Goal: Complete application form: Complete application form

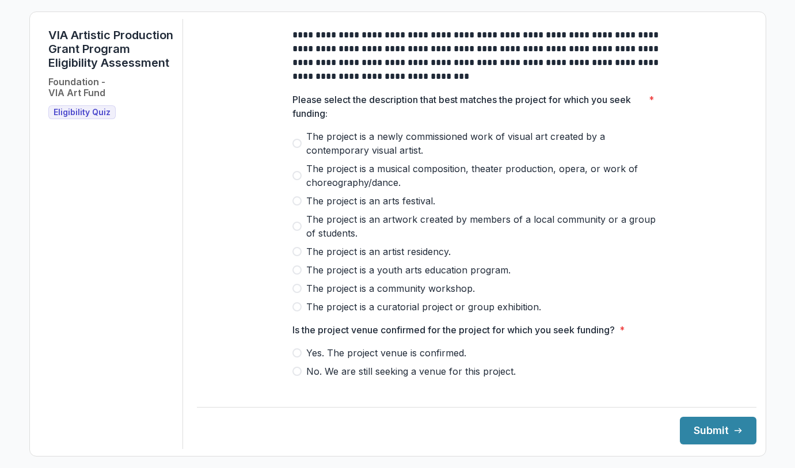
click at [294, 180] on span at bounding box center [296, 175] width 9 height 9
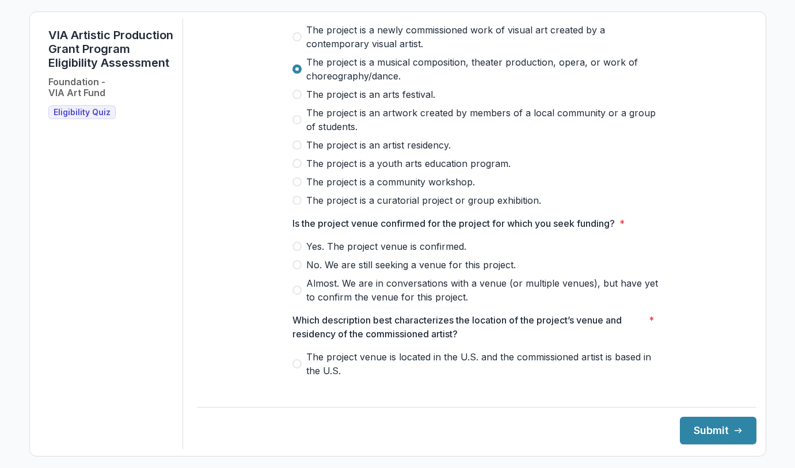
scroll to position [110, 0]
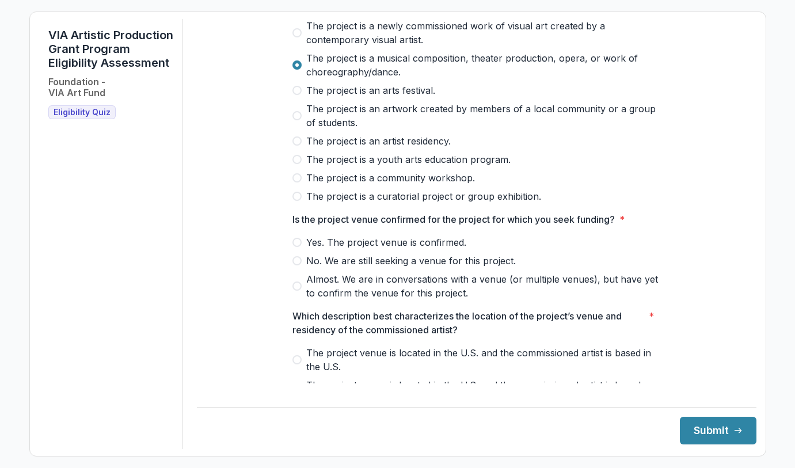
click at [296, 247] on span at bounding box center [296, 242] width 9 height 9
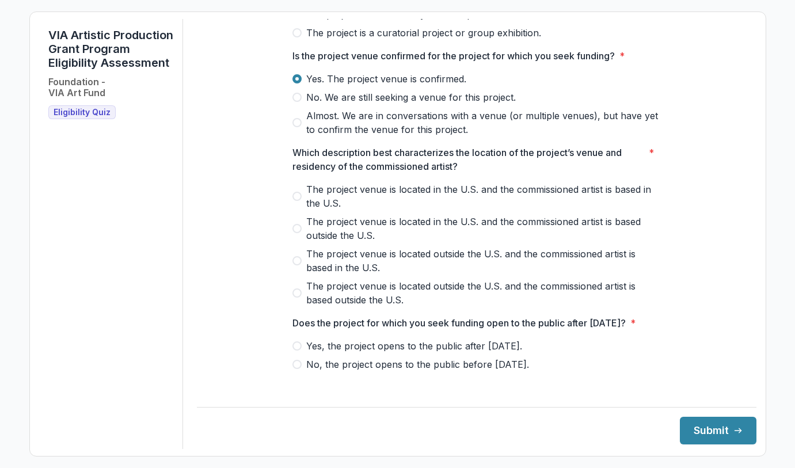
scroll to position [274, 0]
click at [295, 200] on span at bounding box center [296, 195] width 9 height 9
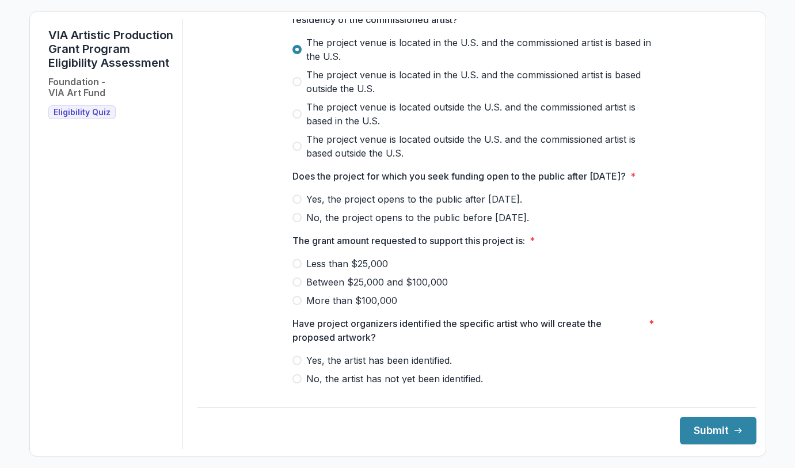
scroll to position [453, 0]
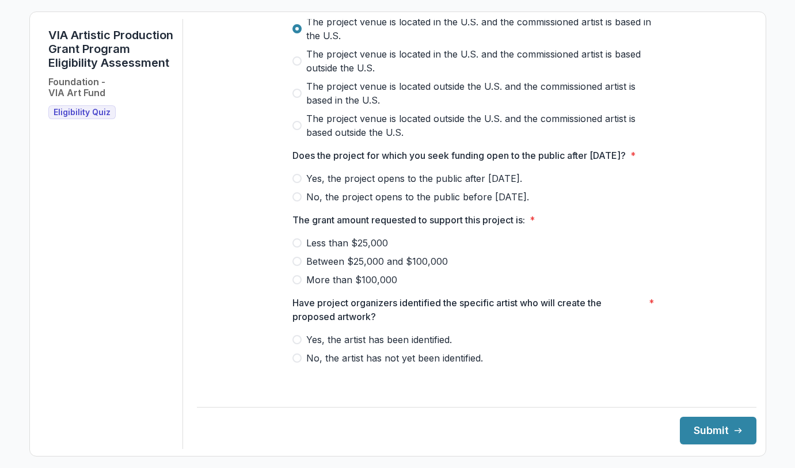
click at [294, 183] on span at bounding box center [296, 178] width 9 height 9
click at [295, 247] on span at bounding box center [296, 242] width 9 height 9
click at [295, 266] on span at bounding box center [296, 261] width 9 height 9
click at [296, 344] on span at bounding box center [296, 339] width 9 height 9
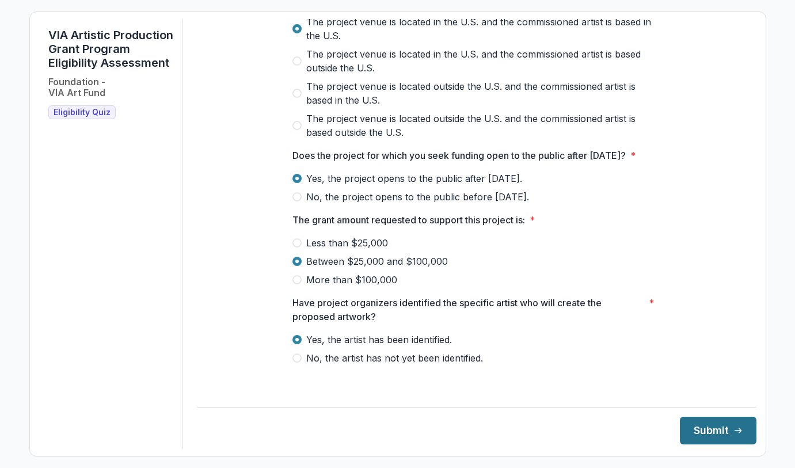
click at [688, 430] on button "Submit" at bounding box center [717, 431] width 77 height 28
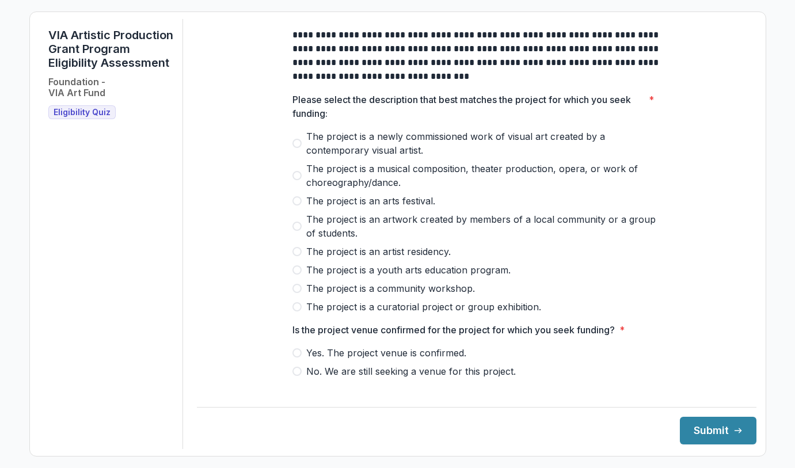
click at [292, 180] on span at bounding box center [296, 175] width 9 height 9
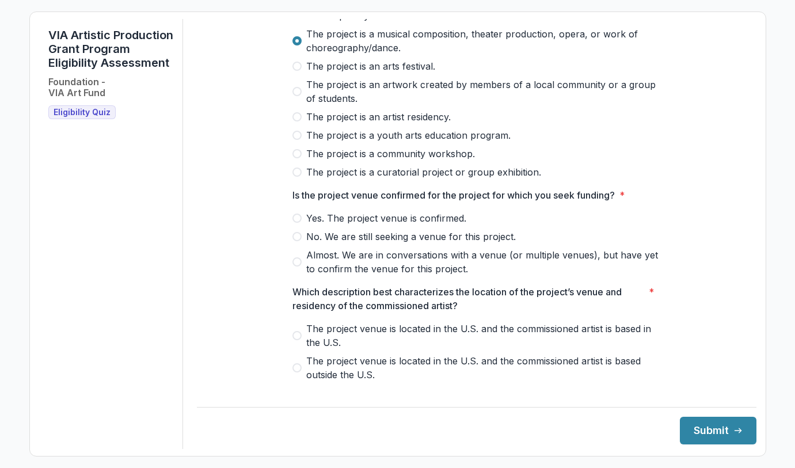
scroll to position [165, 0]
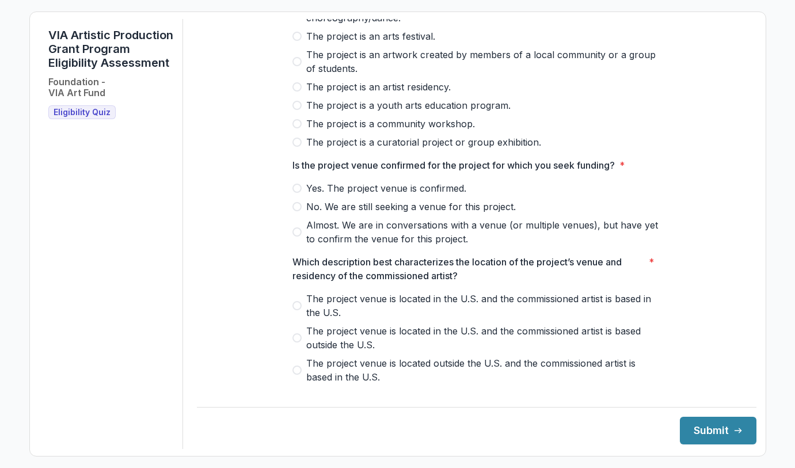
click at [296, 236] on span at bounding box center [296, 231] width 9 height 9
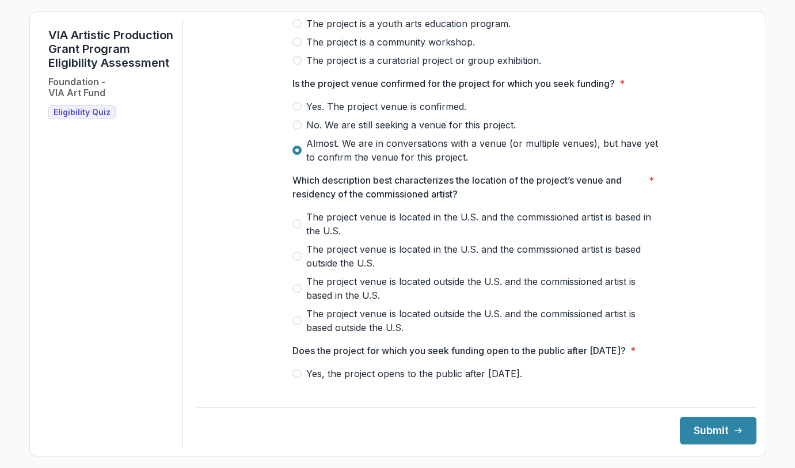
scroll to position [247, 0]
click at [296, 228] on span at bounding box center [296, 223] width 9 height 9
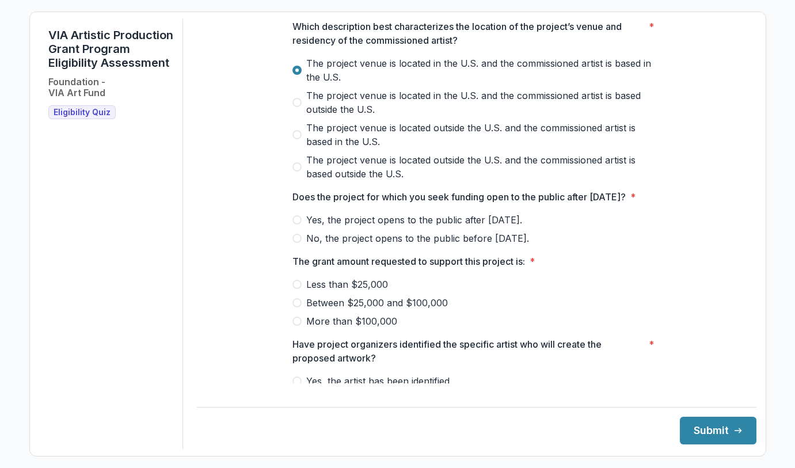
scroll to position [400, 0]
click at [293, 224] on span at bounding box center [296, 219] width 9 height 9
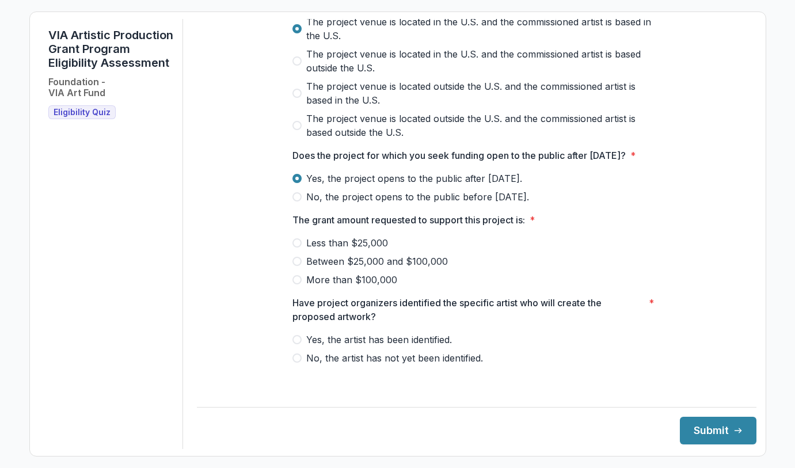
scroll to position [455, 0]
click at [295, 266] on span at bounding box center [296, 261] width 9 height 9
click at [295, 362] on span at bounding box center [296, 357] width 9 height 9
click at [693, 438] on button "Submit" at bounding box center [717, 431] width 77 height 28
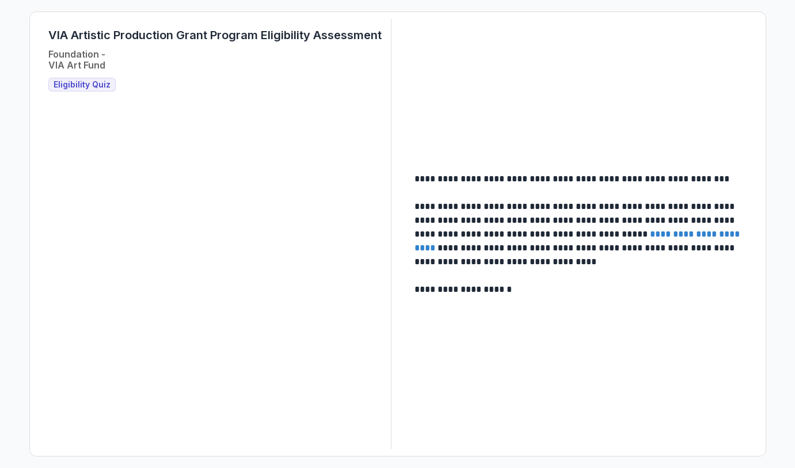
click at [685, 237] on link "**********" at bounding box center [577, 241] width 327 height 22
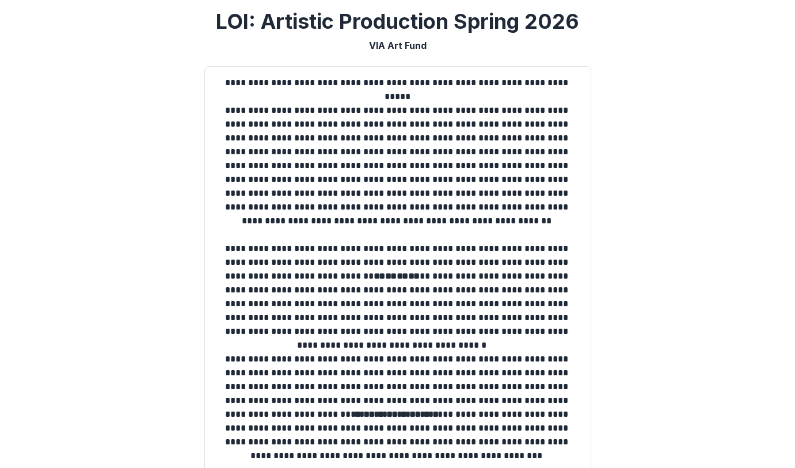
scroll to position [221, 0]
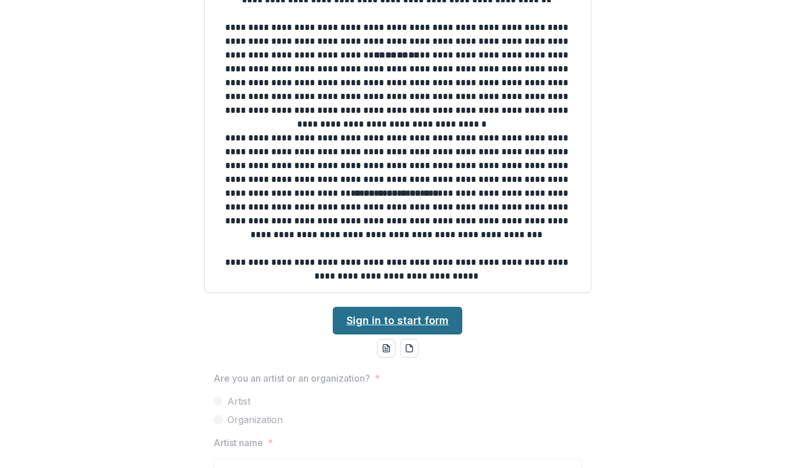
click at [430, 319] on link "Sign in to start form" at bounding box center [397, 321] width 129 height 28
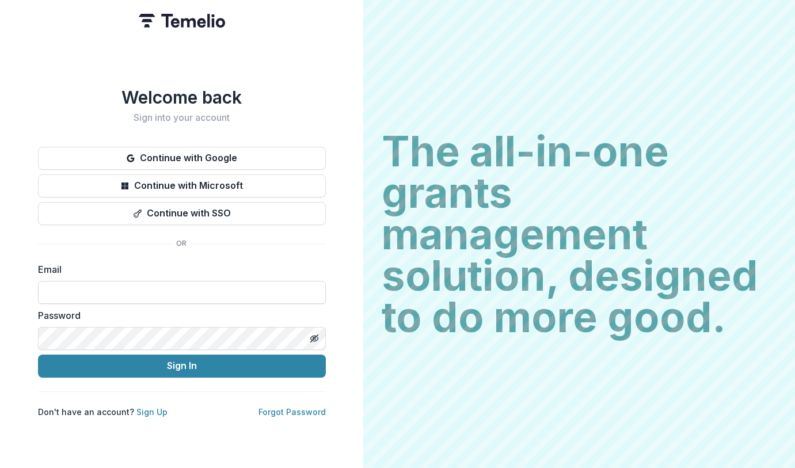
click at [242, 281] on input at bounding box center [182, 292] width 288 height 23
type input "**********"
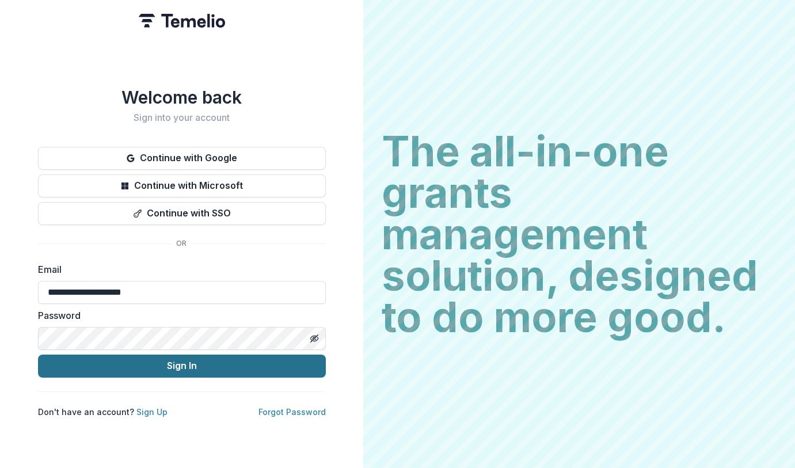
click at [220, 357] on button "Sign In" at bounding box center [182, 365] width 288 height 23
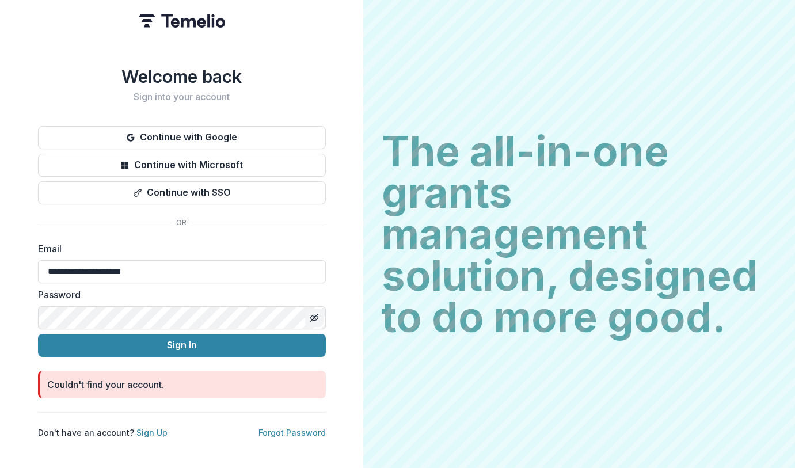
click at [316, 313] on icon "Toggle password visibility" at bounding box center [314, 317] width 9 height 9
click at [144, 428] on link "Sign Up" at bounding box center [151, 432] width 31 height 10
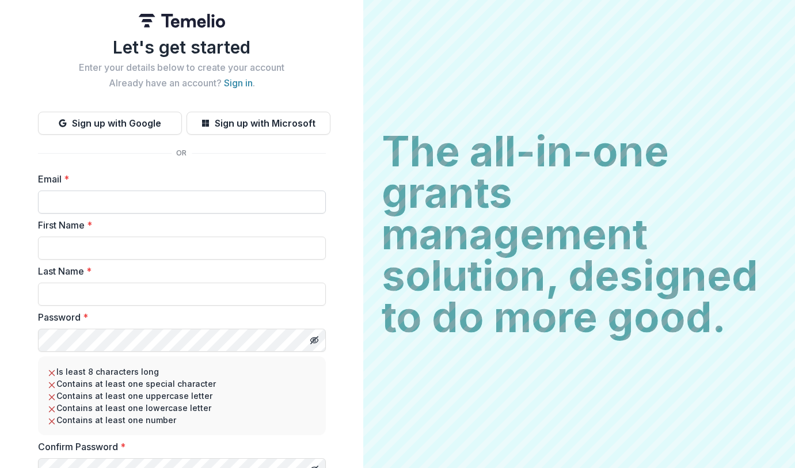
click at [240, 200] on input "Email *" at bounding box center [182, 201] width 288 height 23
type input "**********"
click at [182, 255] on input "First Name *" at bounding box center [182, 247] width 288 height 23
type input "******"
type input "**********"
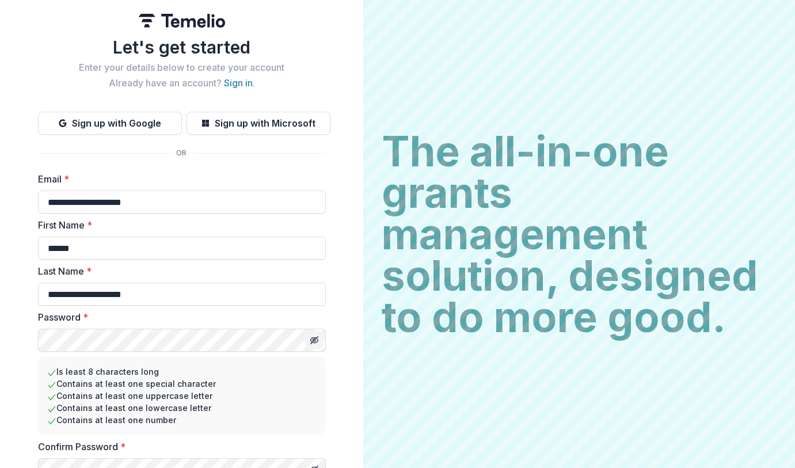
click at [312, 337] on icon "Toggle password visibility" at bounding box center [314, 339] width 9 height 9
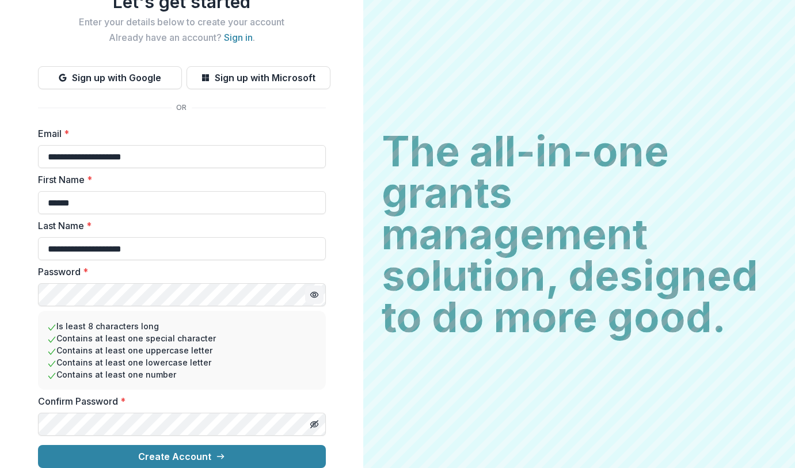
scroll to position [55, 0]
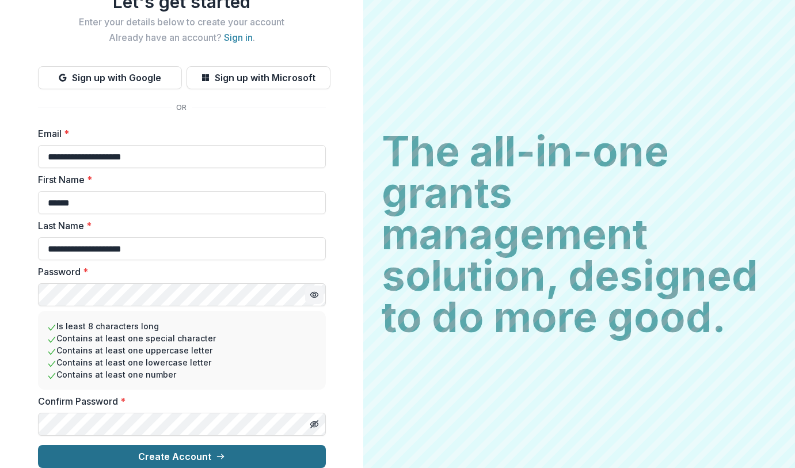
click at [184, 445] on button "Create Account" at bounding box center [182, 456] width 288 height 23
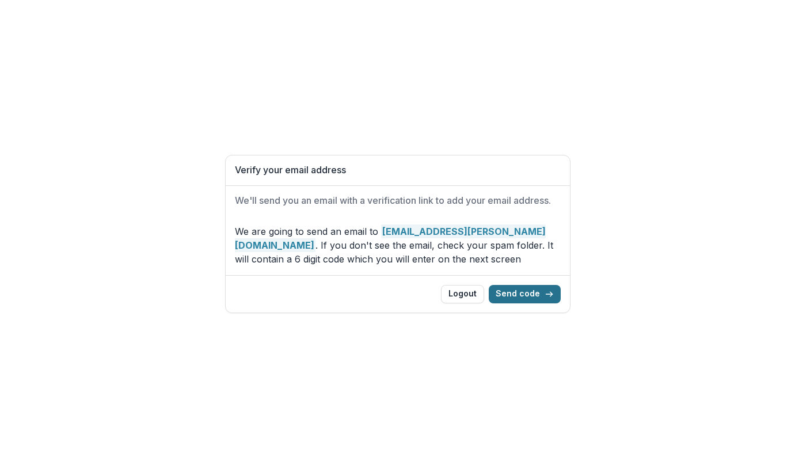
click at [534, 291] on button "Send code" at bounding box center [524, 294] width 72 height 18
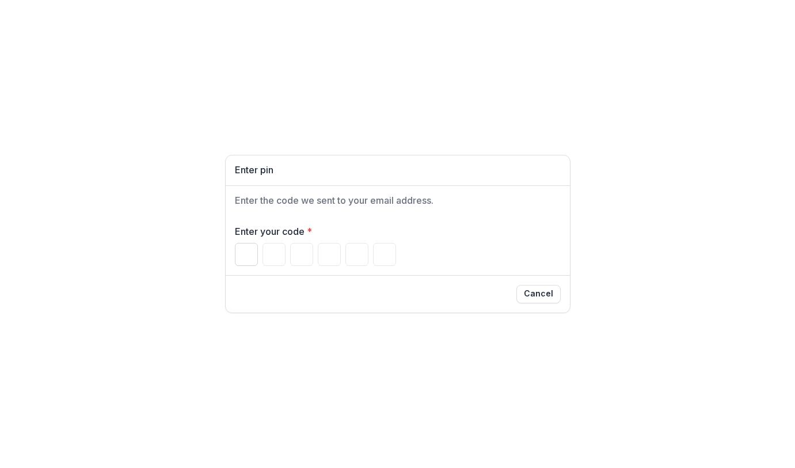
paste input "******"
type input "*"
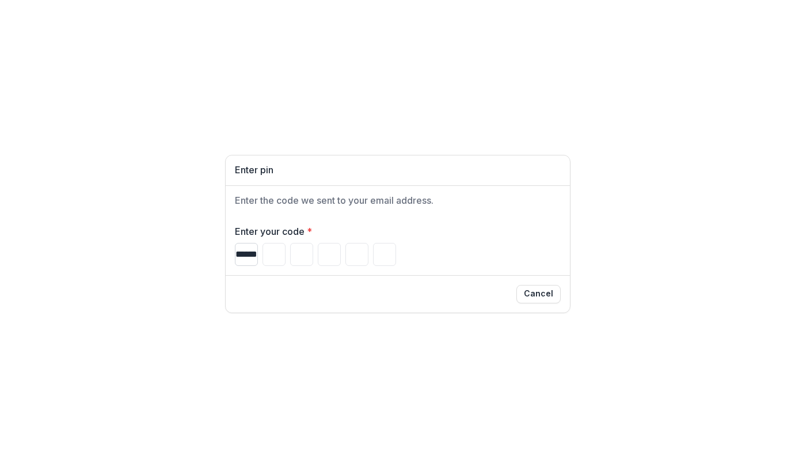
type input "*"
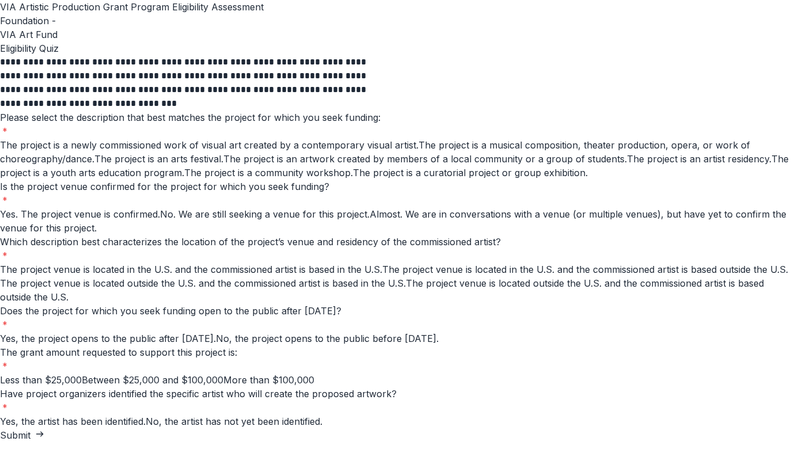
click at [418, 151] on span at bounding box center [418, 145] width 0 height 12
click at [0, 208] on span at bounding box center [0, 214] width 0 height 12
click at [0, 263] on span at bounding box center [0, 269] width 0 height 12
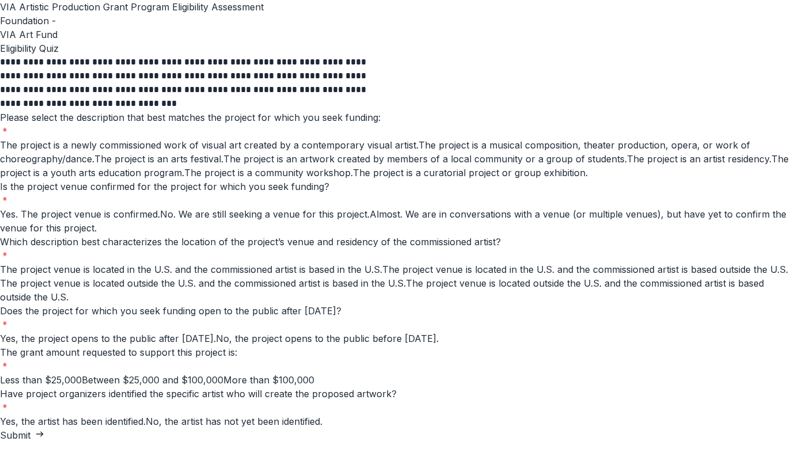
scroll to position [437, 0]
click at [0, 333] on span at bounding box center [0, 339] width 0 height 12
click at [0, 374] on span at bounding box center [0, 380] width 0 height 12
click at [0, 415] on span at bounding box center [0, 421] width 0 height 12
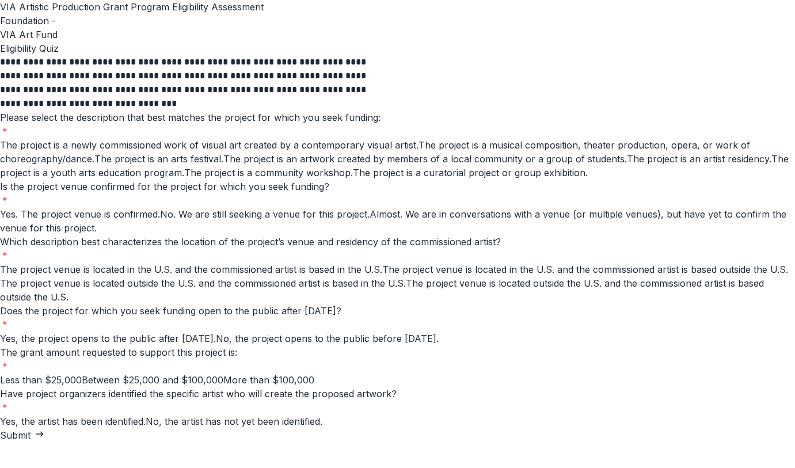
click at [44, 431] on button "Submit" at bounding box center [22, 435] width 44 height 14
